Goal: Find specific page/section: Find specific page/section

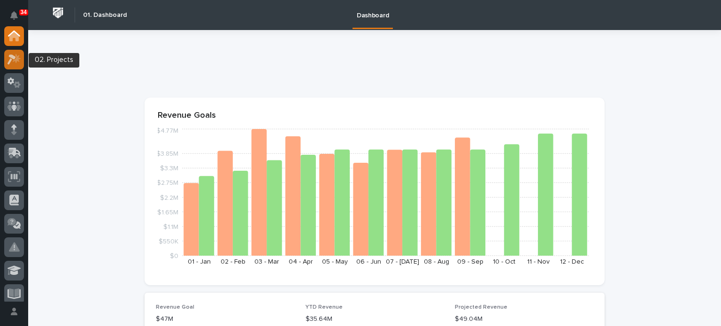
click at [14, 60] on icon at bounding box center [15, 59] width 14 height 11
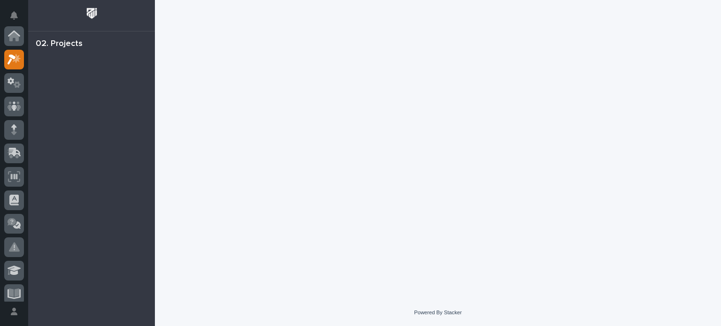
scroll to position [23, 0]
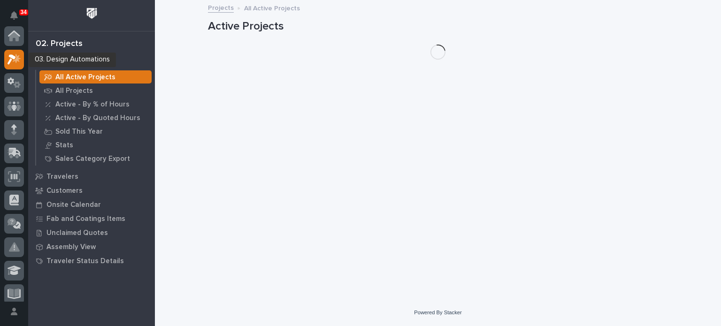
scroll to position [23, 0]
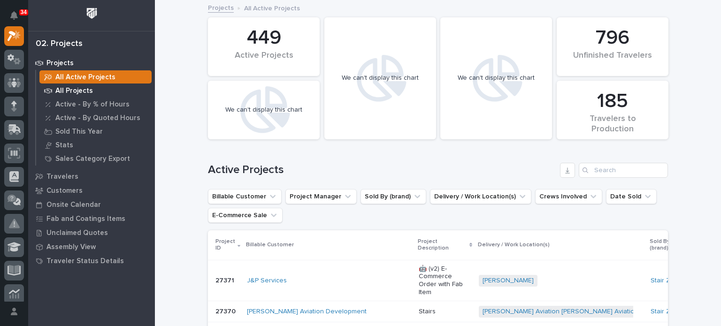
click at [60, 89] on p "All Projects" at bounding box center [74, 91] width 38 height 8
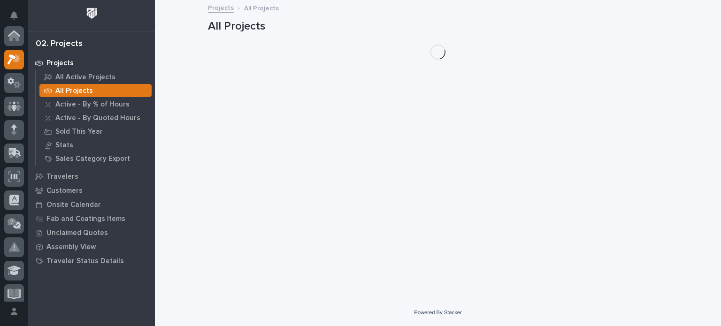
scroll to position [23, 0]
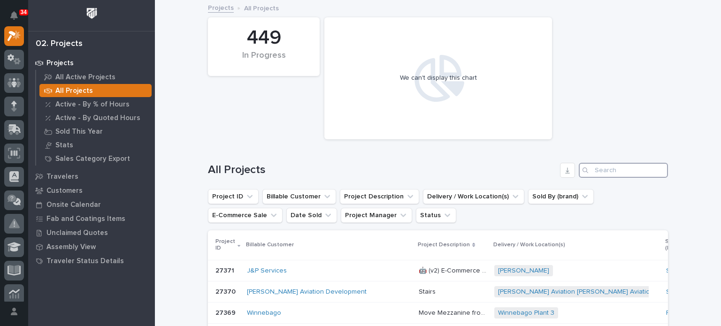
click at [602, 165] on input "Search" at bounding box center [622, 170] width 89 height 15
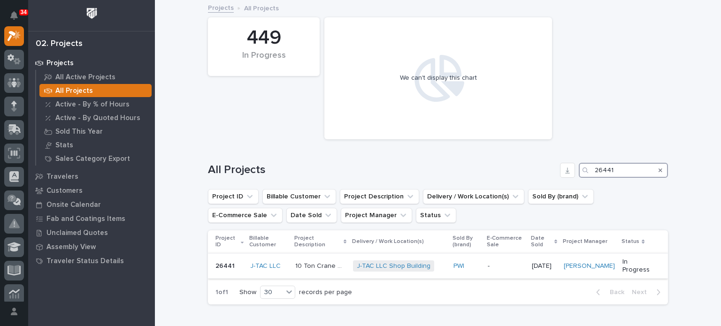
type input "26441"
click at [325, 262] on p "10 Ton Crane System" at bounding box center [321, 265] width 53 height 10
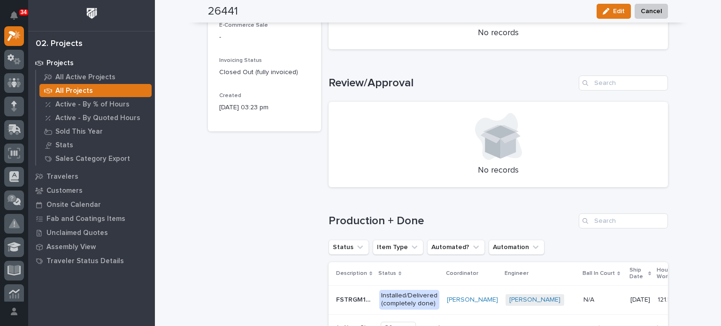
scroll to position [478, 0]
